Goal: Information Seeking & Learning: Learn about a topic

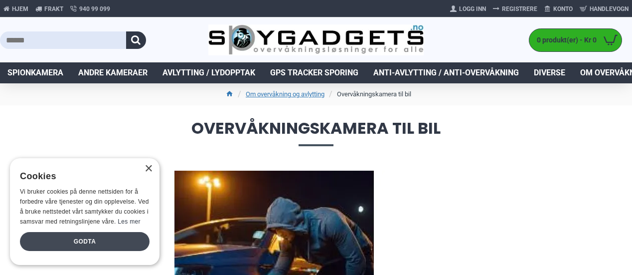
click at [79, 244] on div "Godta" at bounding box center [85, 241] width 130 height 19
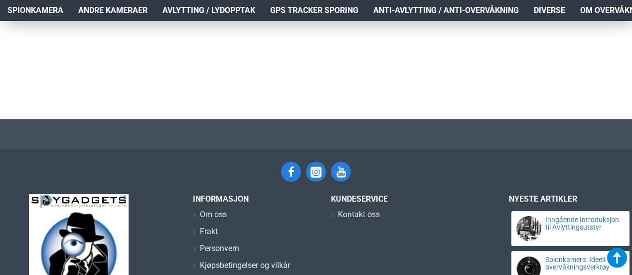
scroll to position [1906, 0]
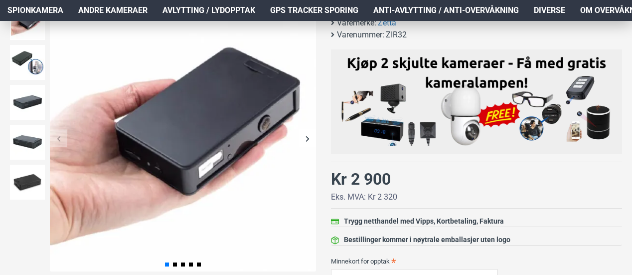
scroll to position [166, 0]
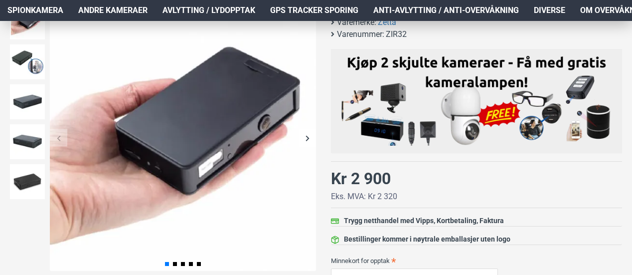
click at [305, 139] on div "Next slide" at bounding box center [307, 137] width 17 height 17
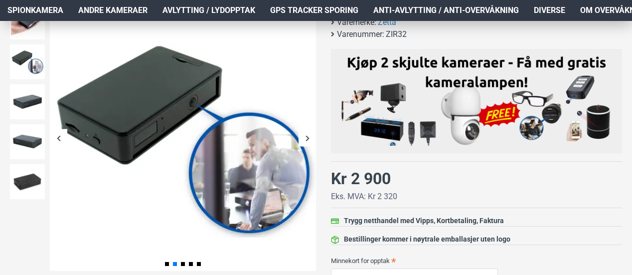
click at [305, 139] on div "Next slide" at bounding box center [307, 137] width 17 height 17
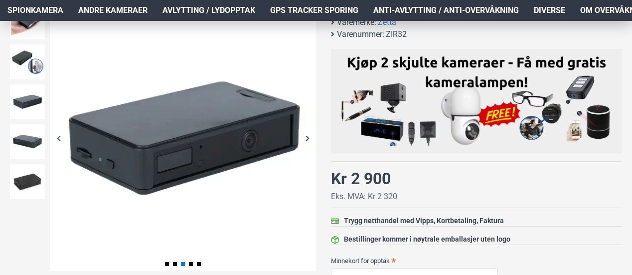
click at [305, 139] on div "Next slide" at bounding box center [307, 137] width 17 height 17
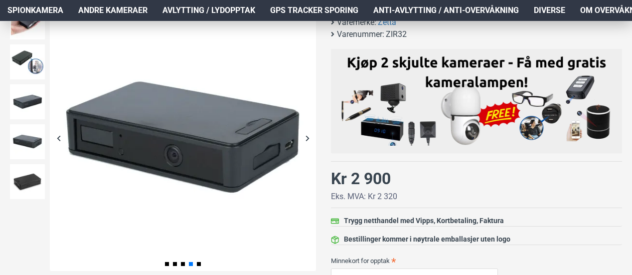
click at [305, 139] on div "Next slide" at bounding box center [307, 137] width 17 height 17
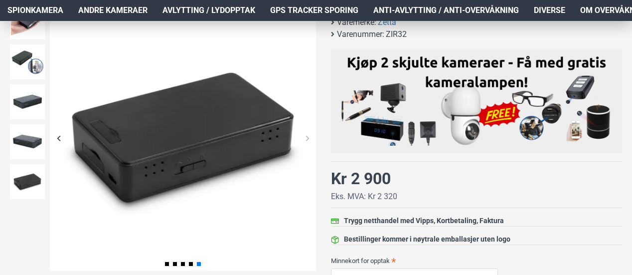
click at [305, 139] on div "Next slide" at bounding box center [307, 137] width 17 height 17
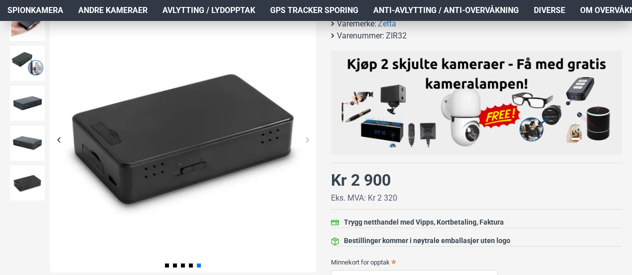
scroll to position [166, 0]
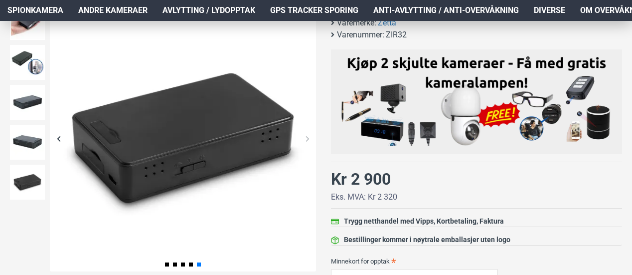
click at [62, 137] on div "Previous slide" at bounding box center [58, 138] width 17 height 17
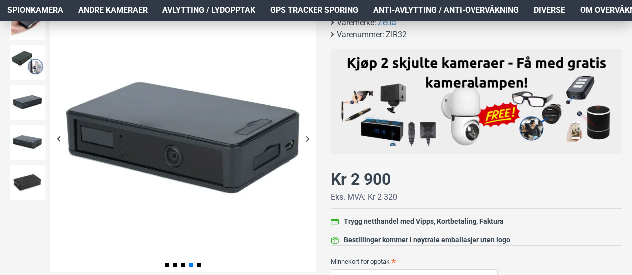
click at [62, 137] on div "Previous slide" at bounding box center [58, 138] width 17 height 17
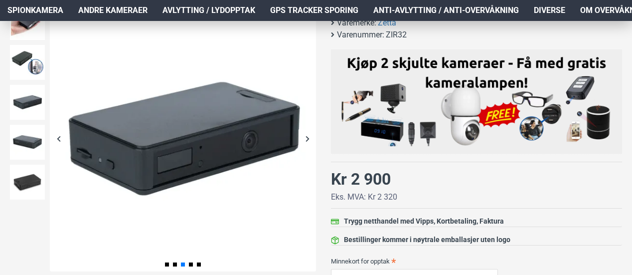
click at [62, 137] on div "Previous slide" at bounding box center [58, 138] width 17 height 17
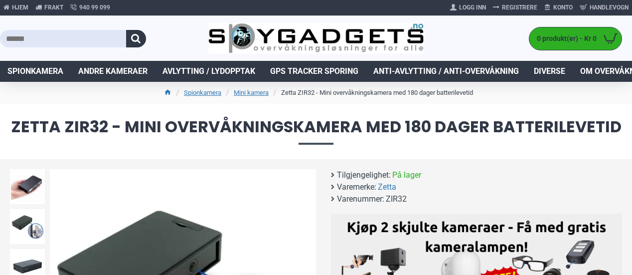
scroll to position [0, 0]
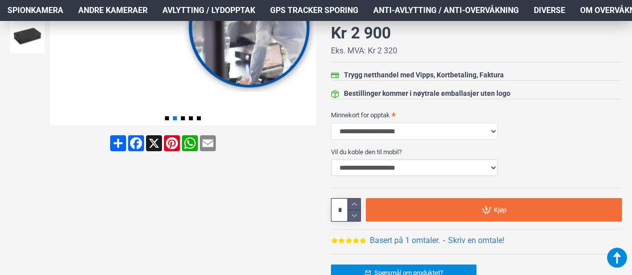
click at [382, 167] on select "**********" at bounding box center [414, 167] width 167 height 17
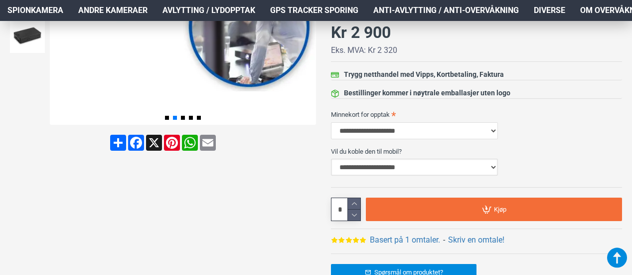
click at [382, 167] on select "**********" at bounding box center [414, 167] width 167 height 17
click at [321, 128] on div "Zetta ZIR32 - Mini overvåkningskamera med 180 dager batterilevetid Tilgjengelig…" at bounding box center [469, 74] width 306 height 432
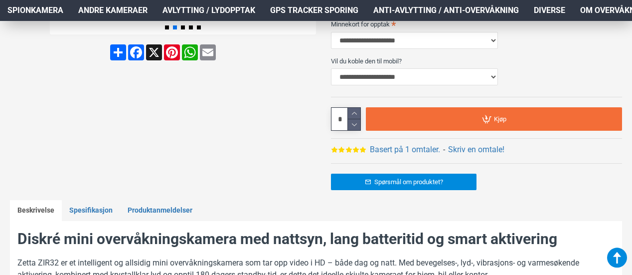
scroll to position [404, 0]
